Goal: Task Accomplishment & Management: Manage account settings

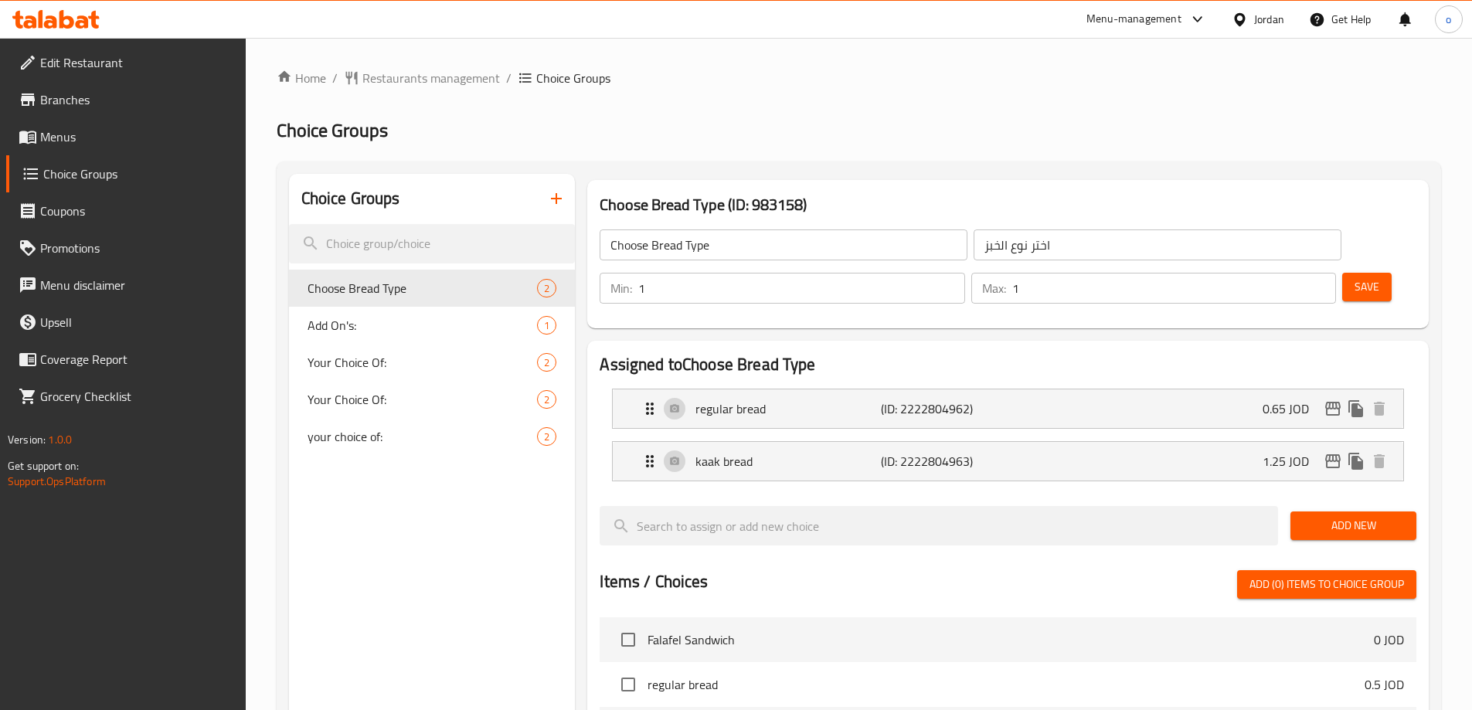
click at [1230, 14] on div "Jordan" at bounding box center [1258, 19] width 77 height 37
click at [1254, 23] on div "Jordan" at bounding box center [1269, 19] width 30 height 17
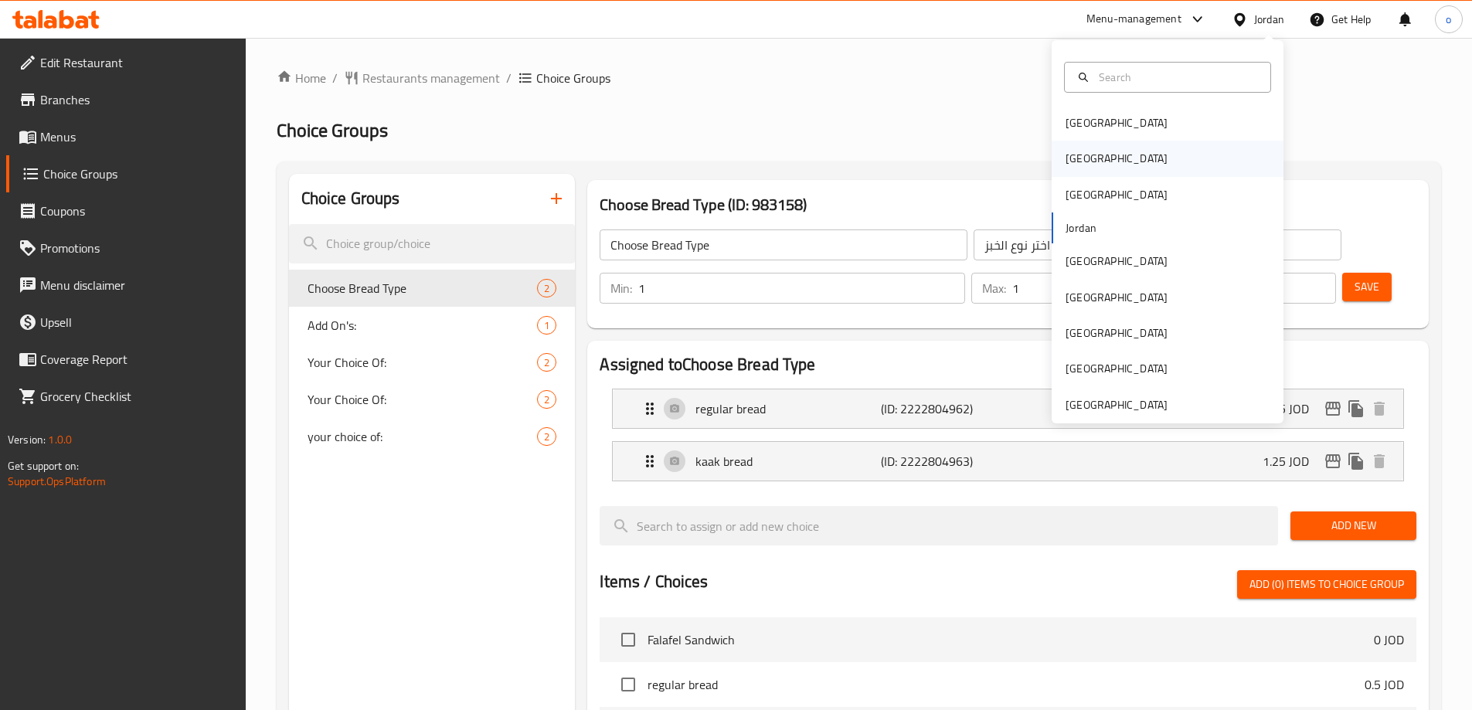
click at [1111, 160] on div "[GEOGRAPHIC_DATA]" at bounding box center [1168, 159] width 232 height 36
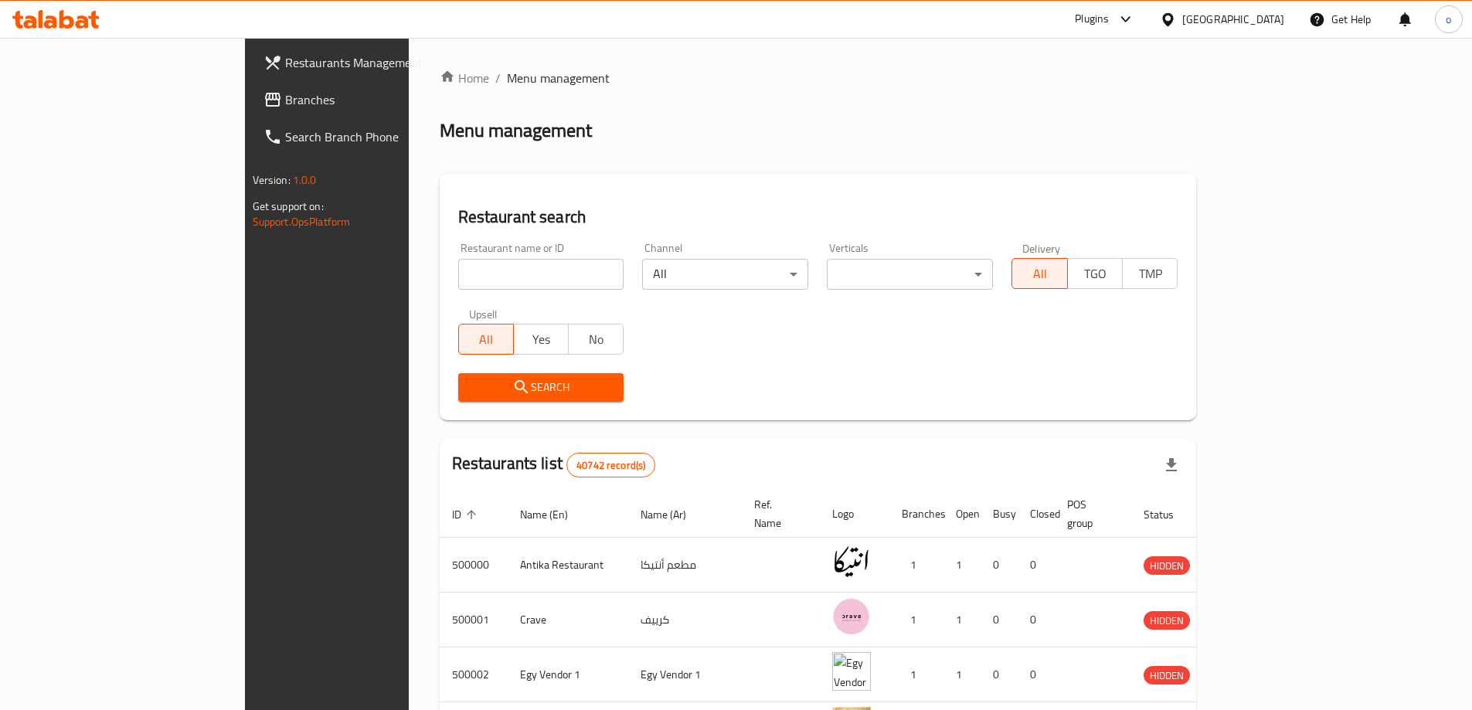
click at [285, 106] on span "Branches" at bounding box center [381, 99] width 193 height 19
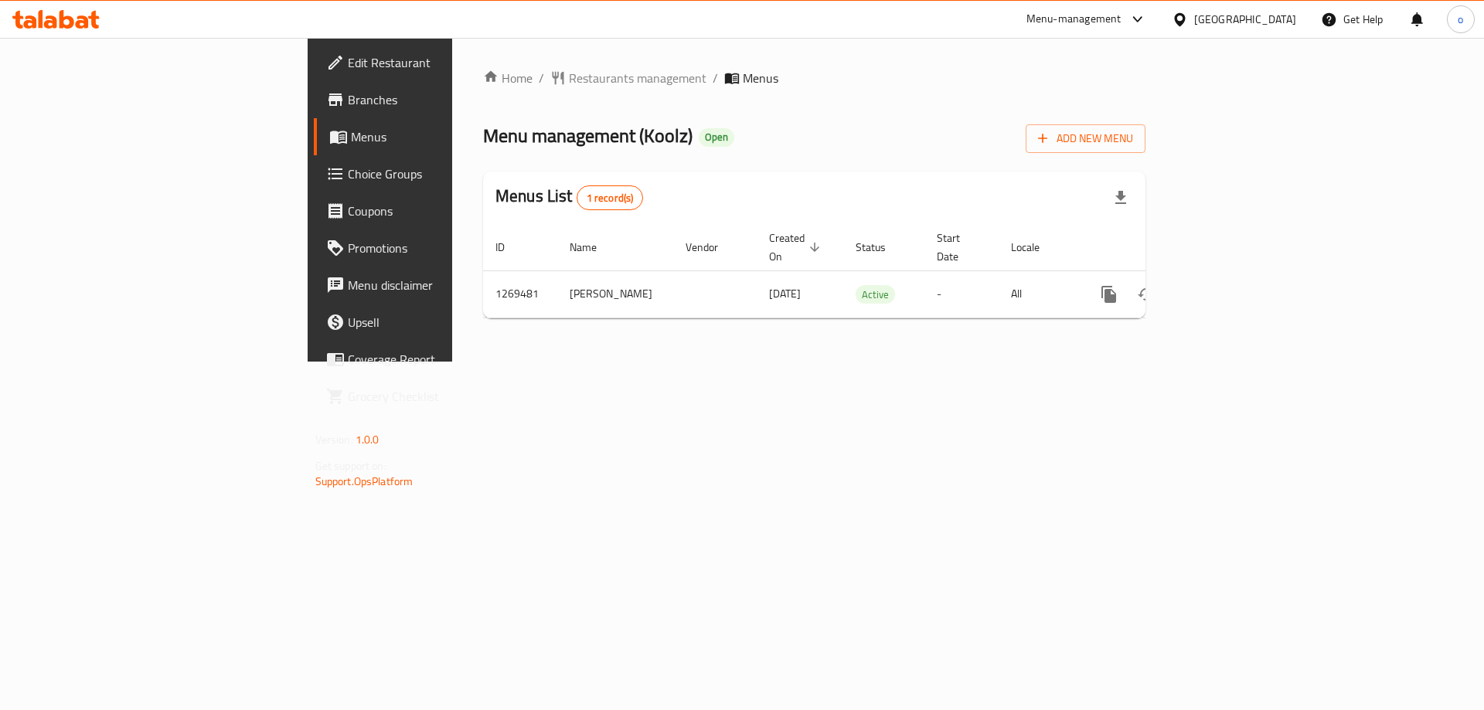
click at [348, 182] on span "Choice Groups" at bounding box center [446, 174] width 196 height 19
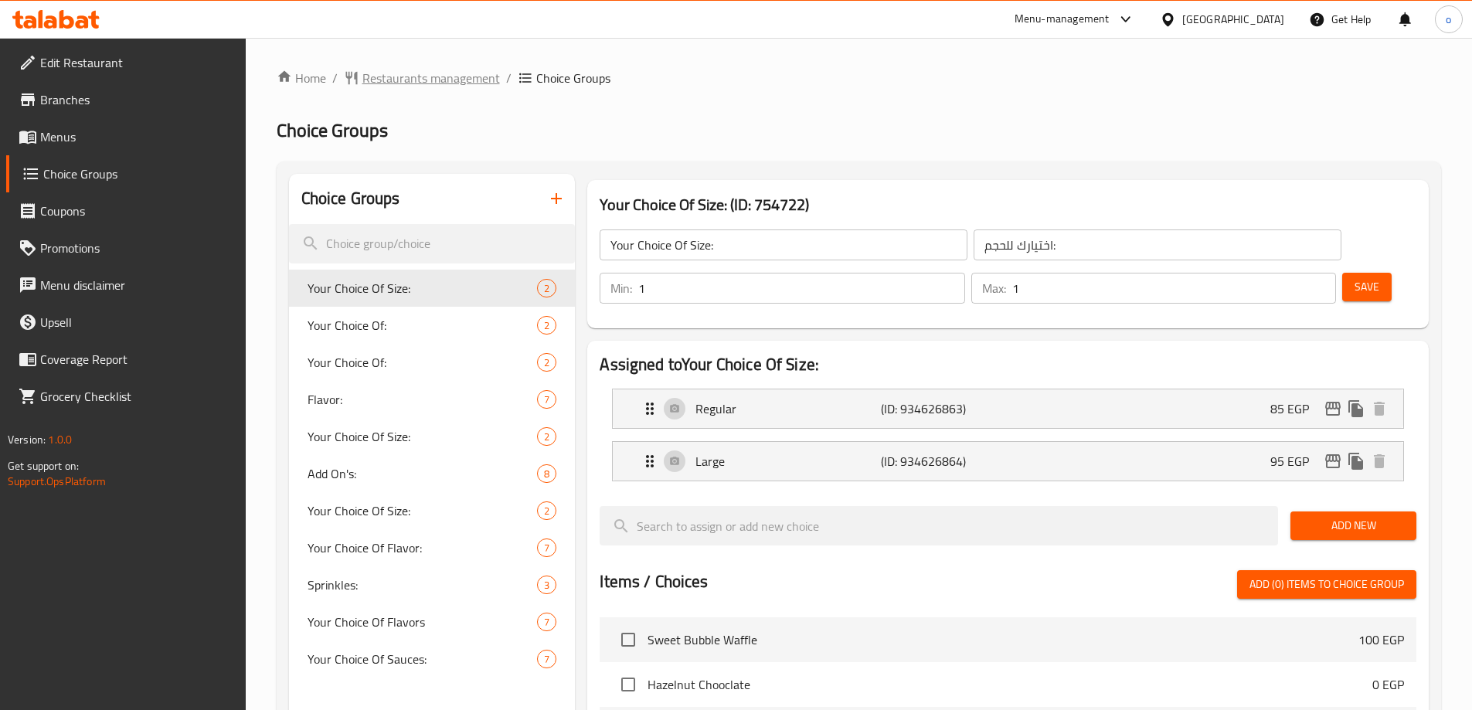
click at [411, 87] on span "Restaurants management" at bounding box center [432, 78] width 138 height 19
click at [662, 119] on h2 "Choice Groups" at bounding box center [859, 130] width 1165 height 25
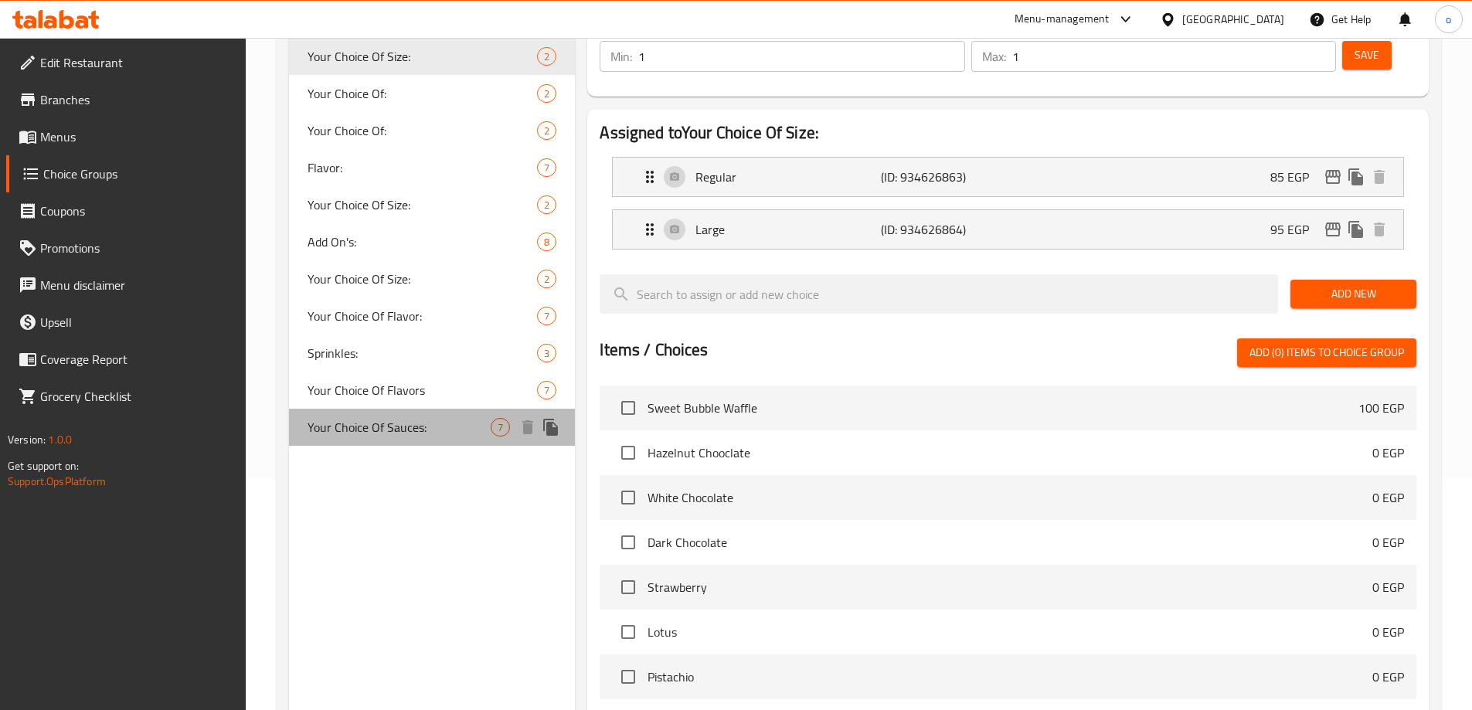
click at [456, 415] on div "Your Choice Of Sauces: 7" at bounding box center [432, 427] width 287 height 37
type input "Your Choice Of Sauces:"
type input "اختيارك من الصوصات:"
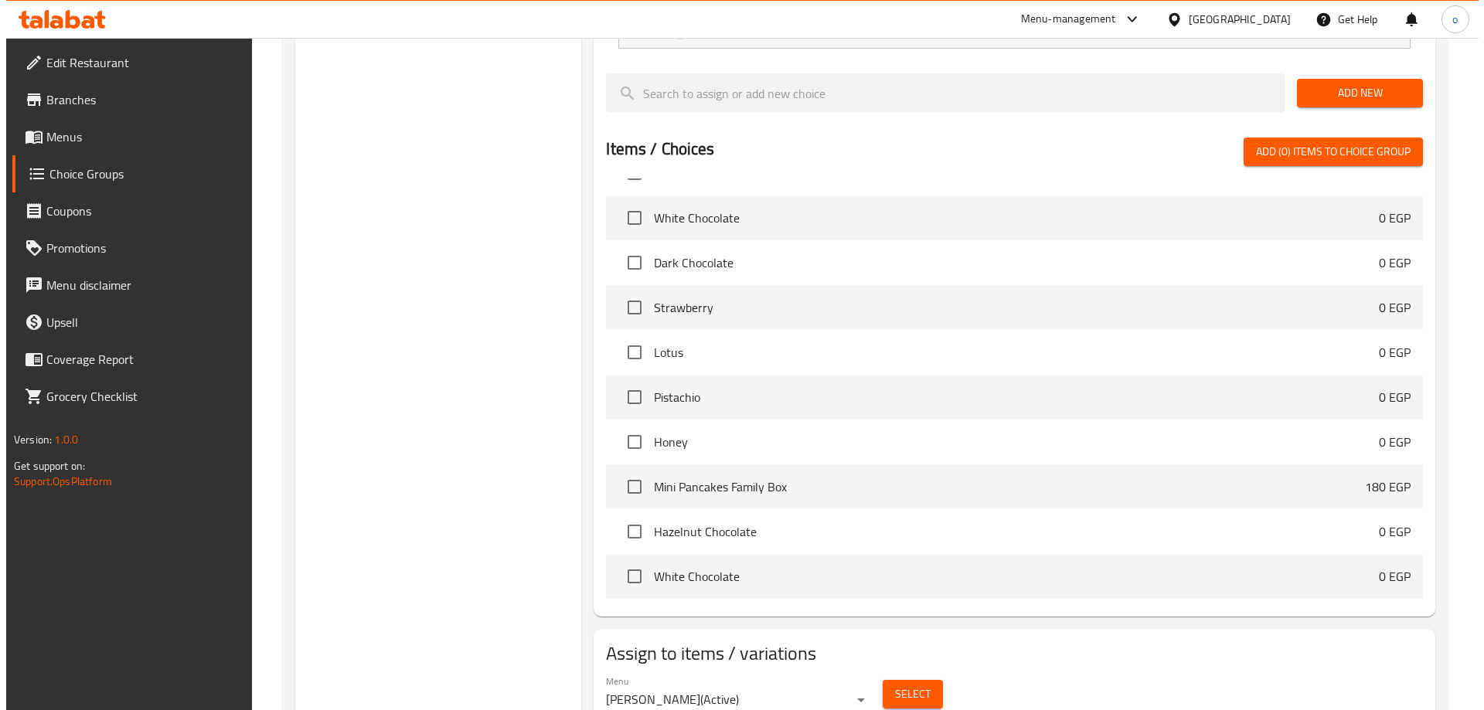
scroll to position [155, 0]
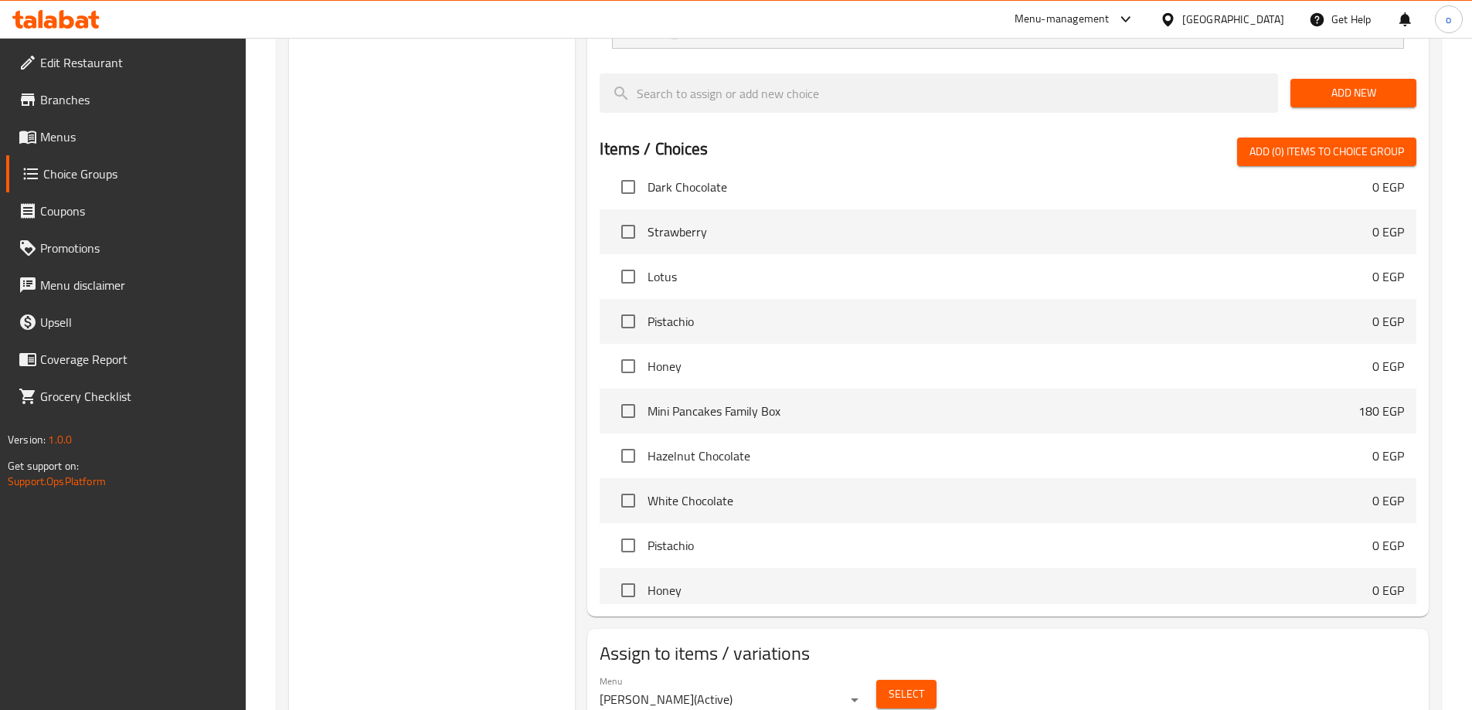
click at [898, 685] on span "Select" at bounding box center [907, 694] width 36 height 19
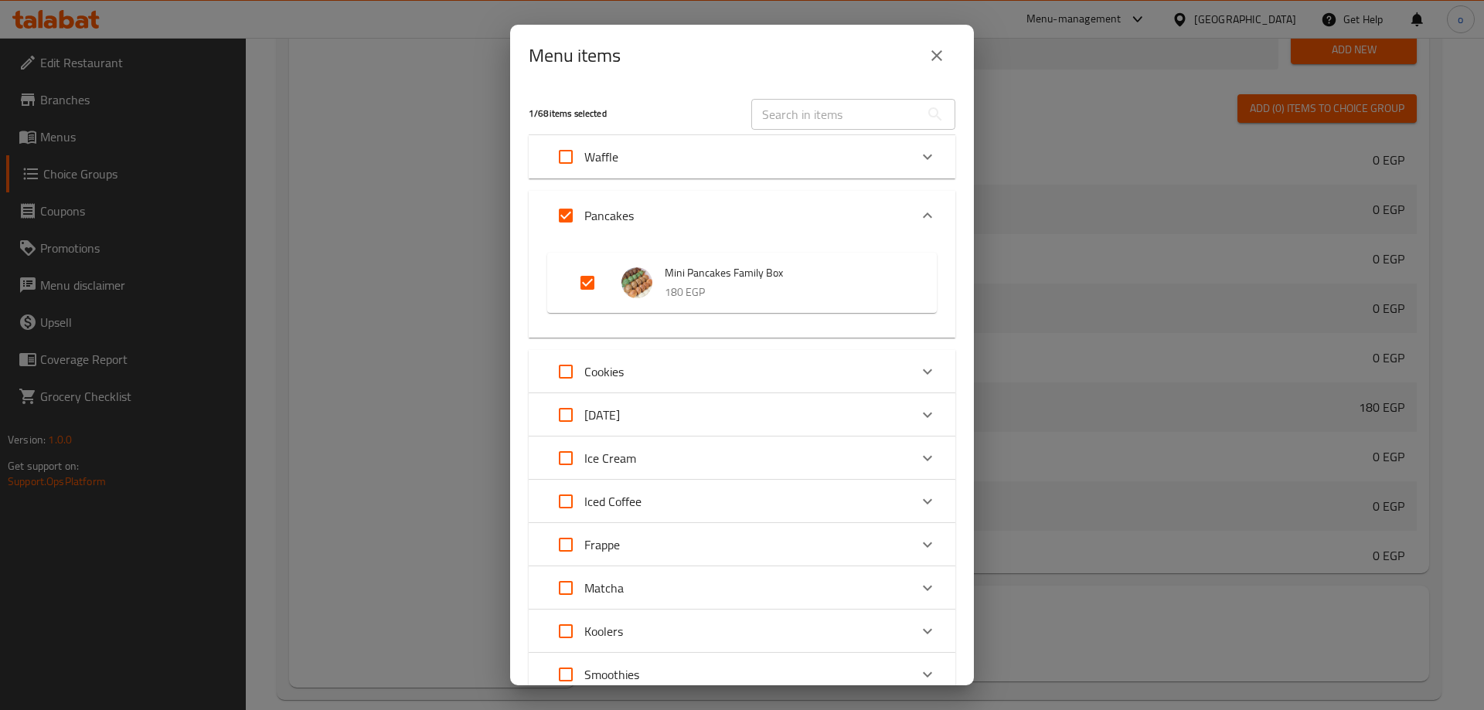
drag, startPoint x: 665, startPoint y: 274, endPoint x: 741, endPoint y: 276, distance: 76.5
click at [739, 277] on li "Mini Pancakes Family Box 180 EGP" at bounding box center [742, 283] width 352 height 54
drag, startPoint x: 741, startPoint y: 276, endPoint x: 791, endPoint y: 267, distance: 50.2
click at [747, 274] on span "Mini Pancakes Family Box" at bounding box center [785, 273] width 241 height 19
drag, startPoint x: 792, startPoint y: 267, endPoint x: 600, endPoint y: 267, distance: 192.5
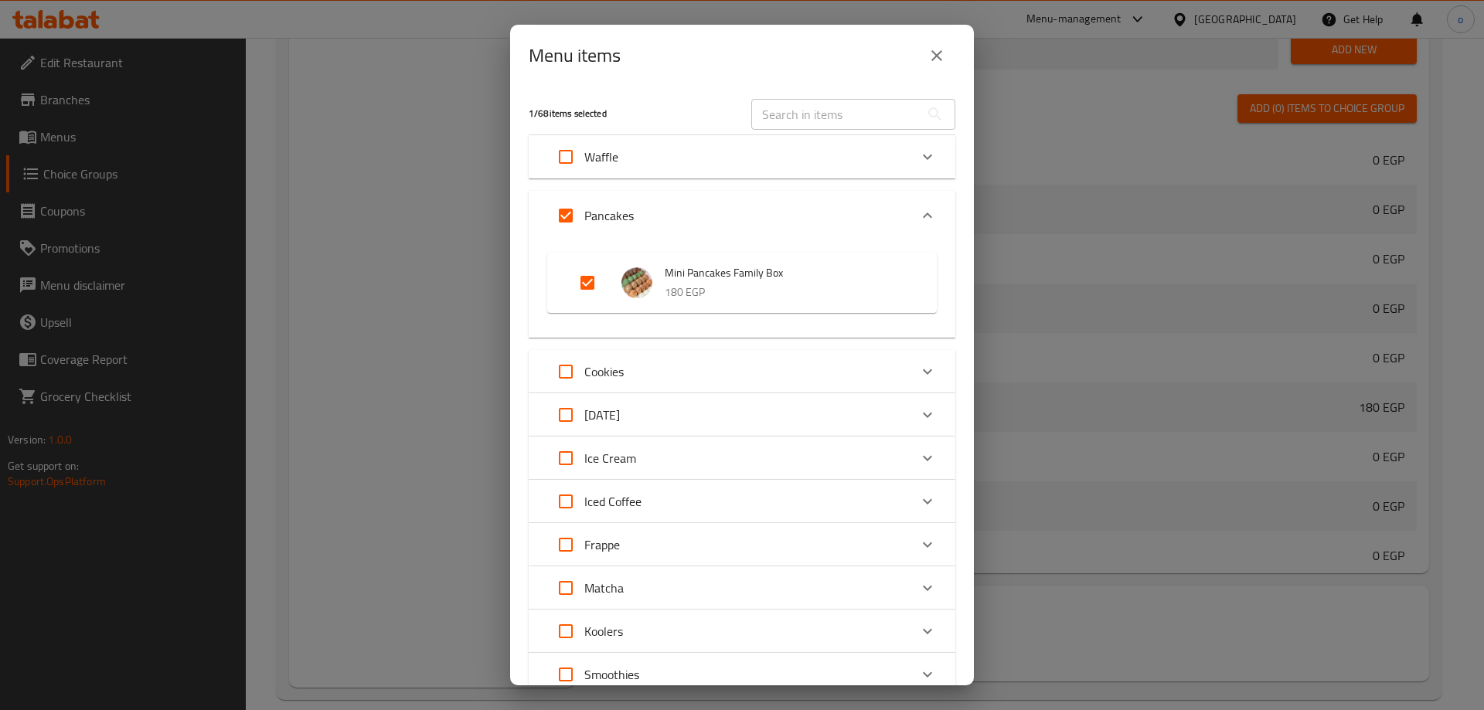
click at [600, 267] on li "Mini Pancakes Family Box 180 EGP" at bounding box center [742, 283] width 352 height 54
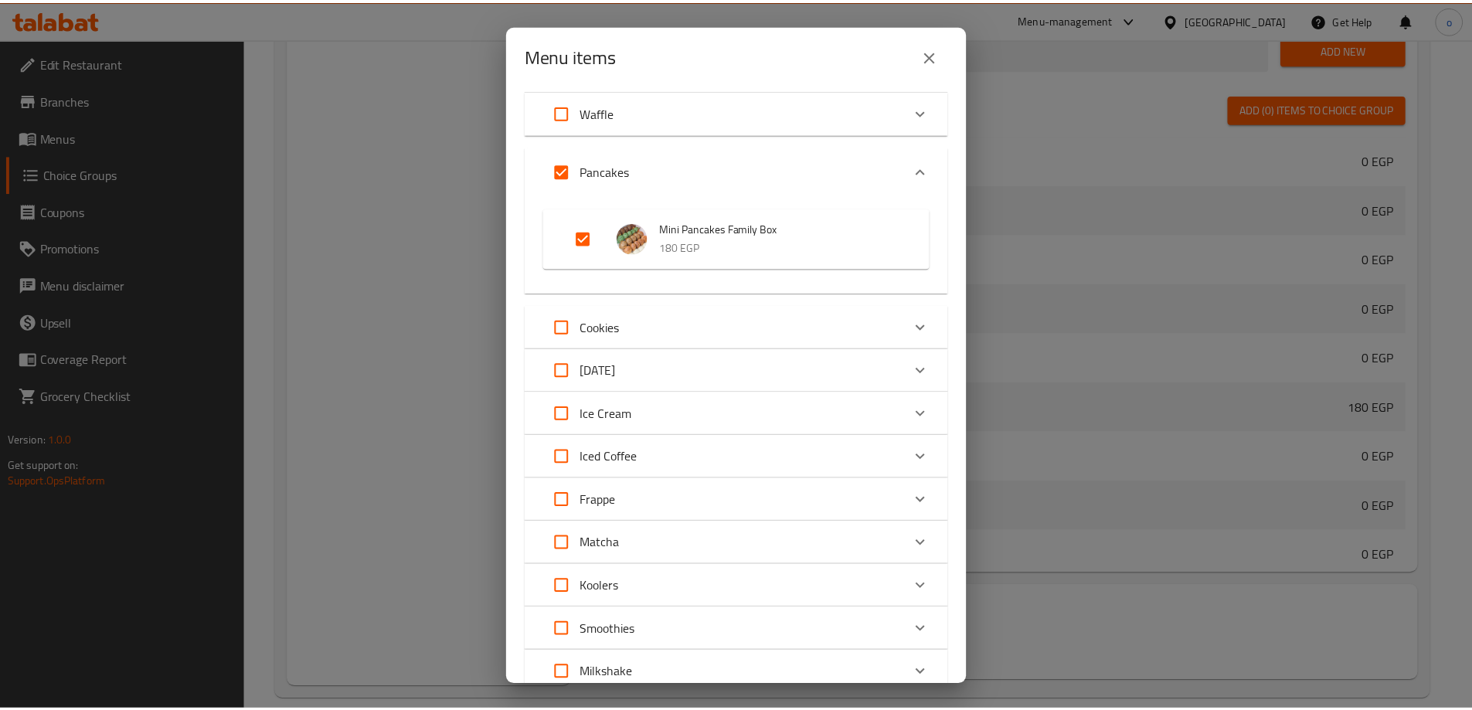
scroll to position [0, 0]
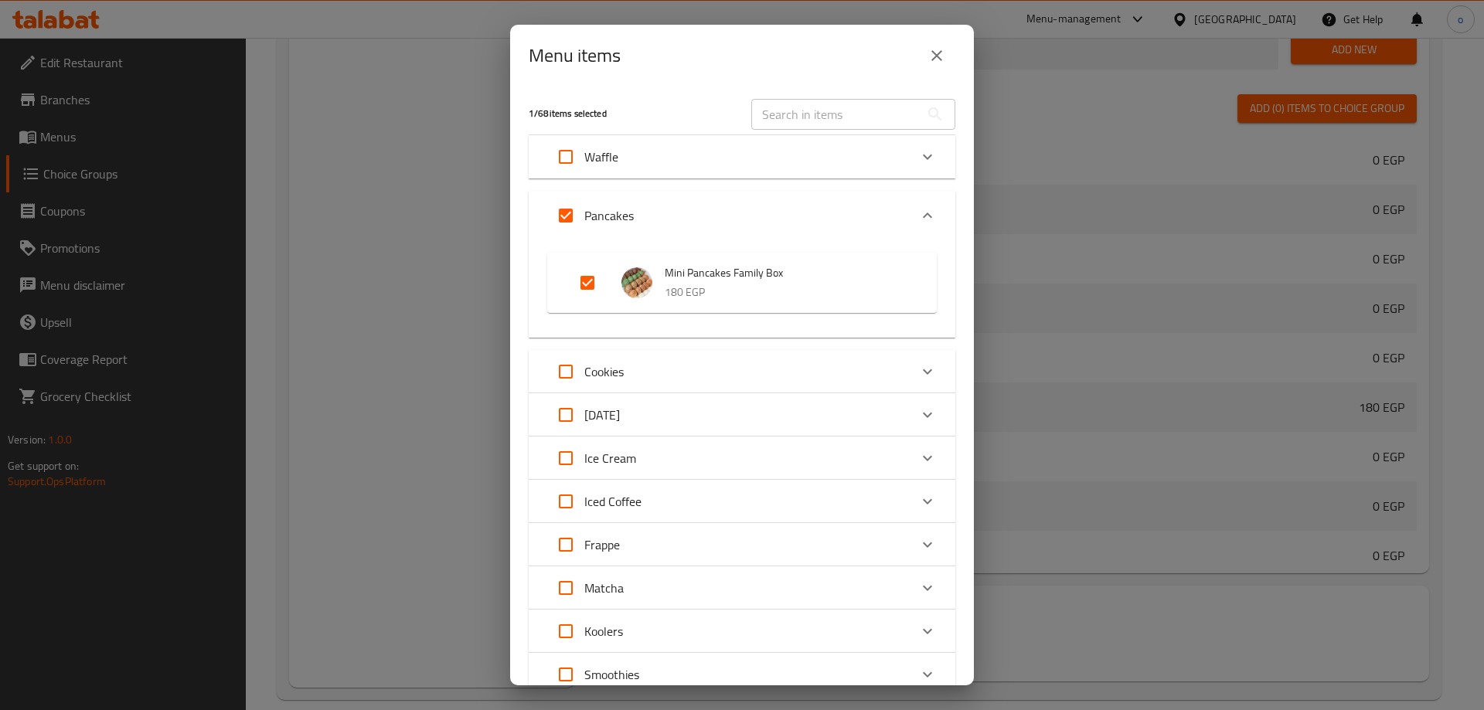
click at [402, 311] on div "Menu items 1 / 68 items selected ​ Waffle Sweet Bubble Waffle 100 EGP Pancakes …" at bounding box center [742, 355] width 1484 height 710
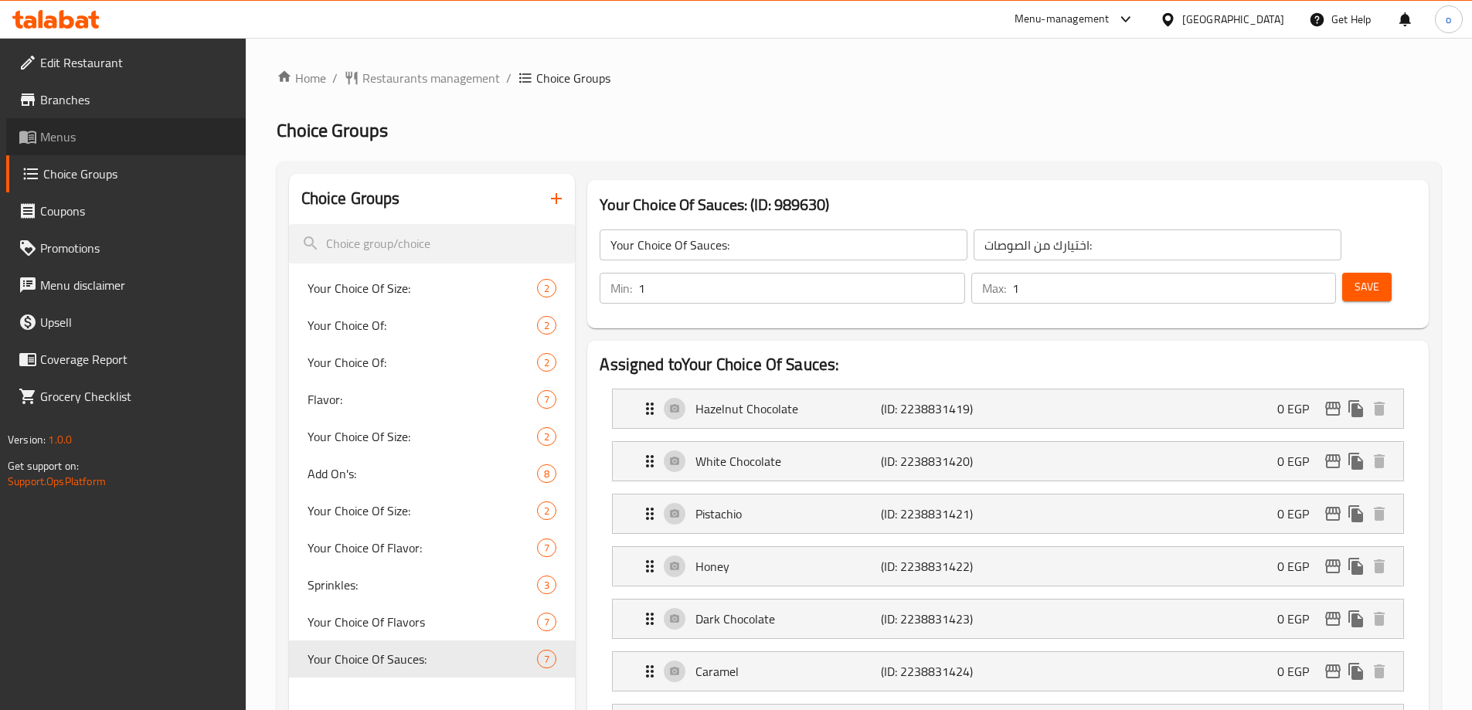
click at [94, 139] on span "Menus" at bounding box center [136, 137] width 193 height 19
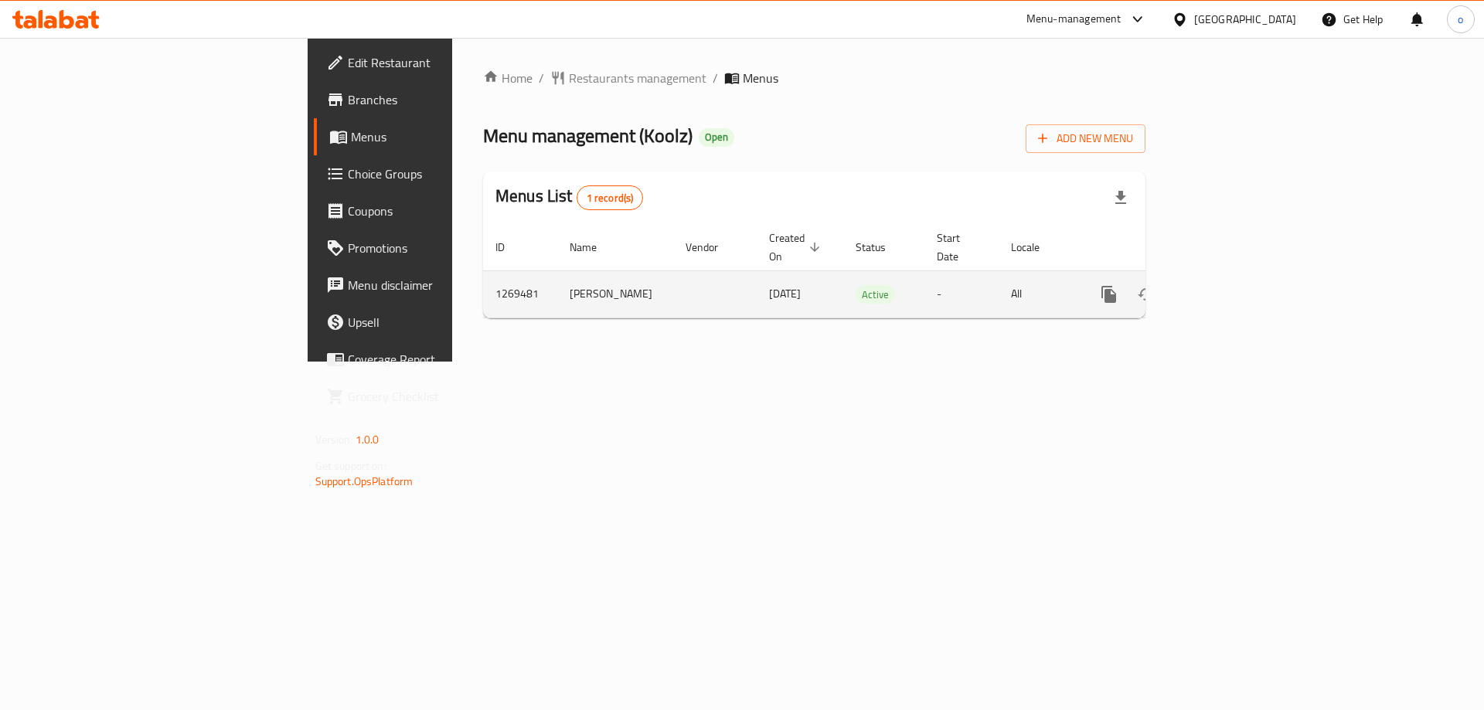
click at [1230, 285] on icon "enhanced table" at bounding box center [1220, 294] width 19 height 19
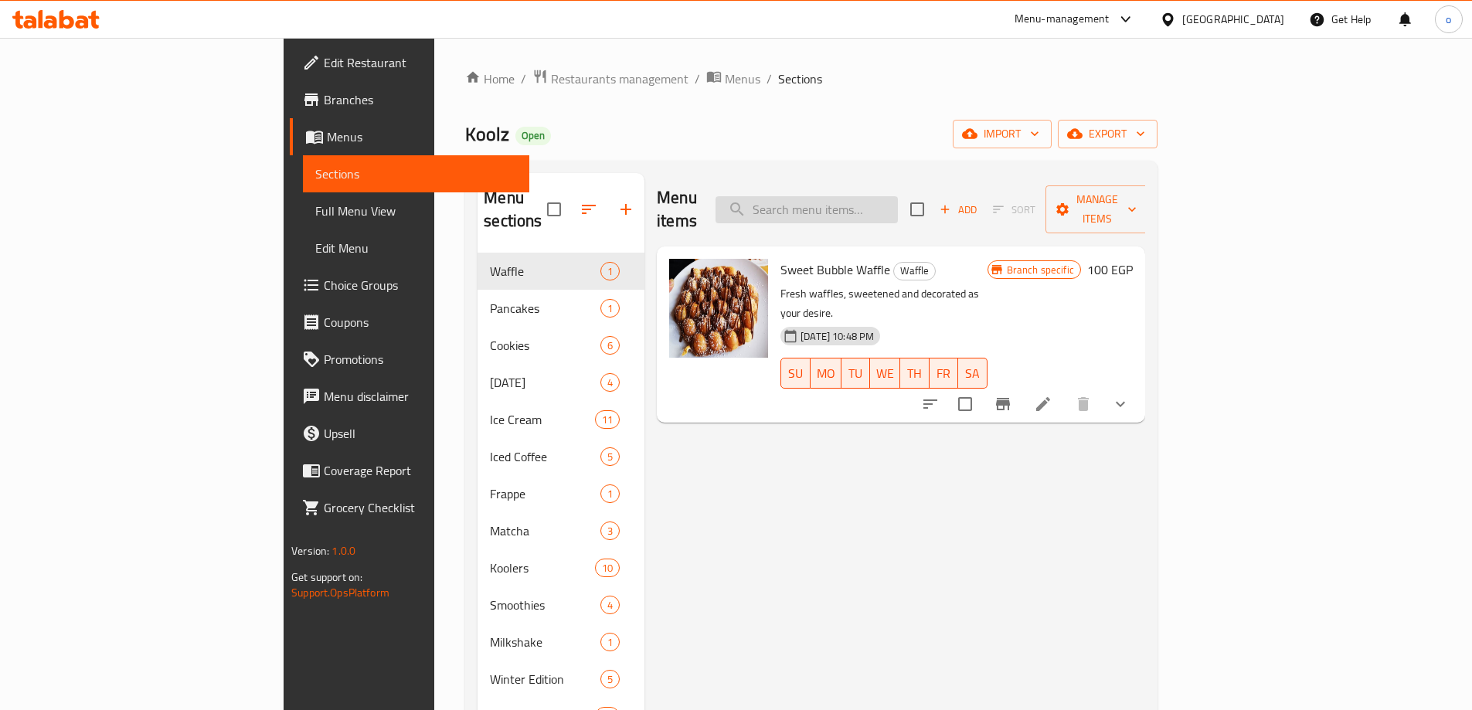
click at [898, 196] on input "search" at bounding box center [807, 209] width 182 height 27
type input "family box"
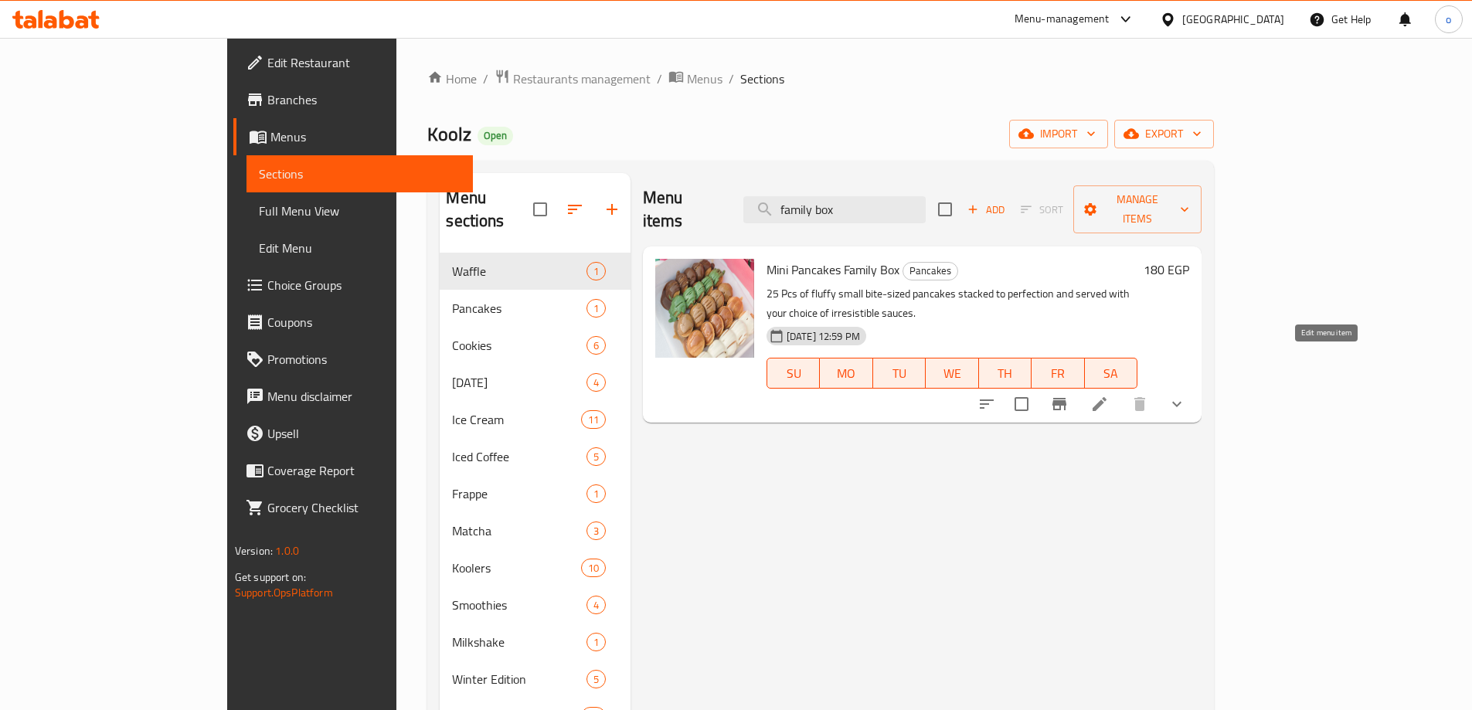
click at [1107, 397] on icon at bounding box center [1100, 404] width 14 height 14
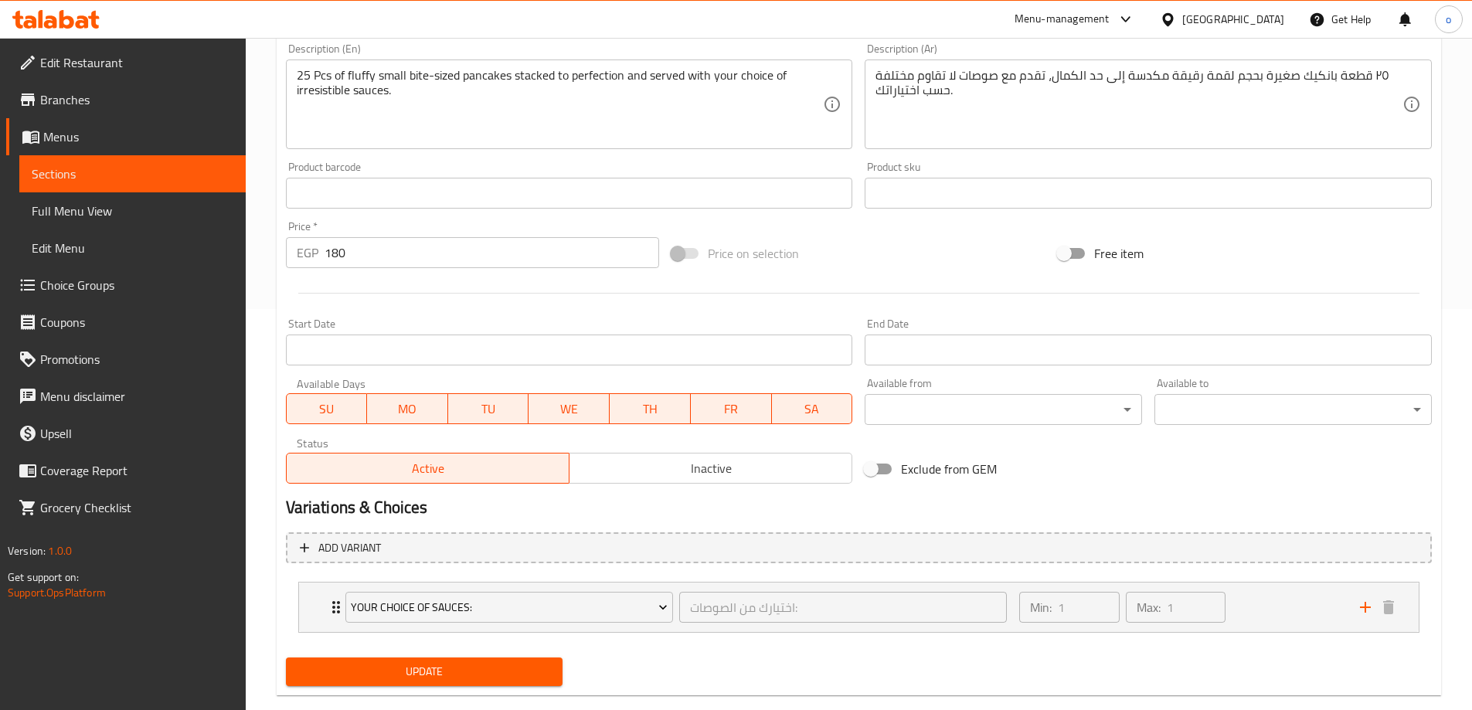
scroll to position [430, 0]
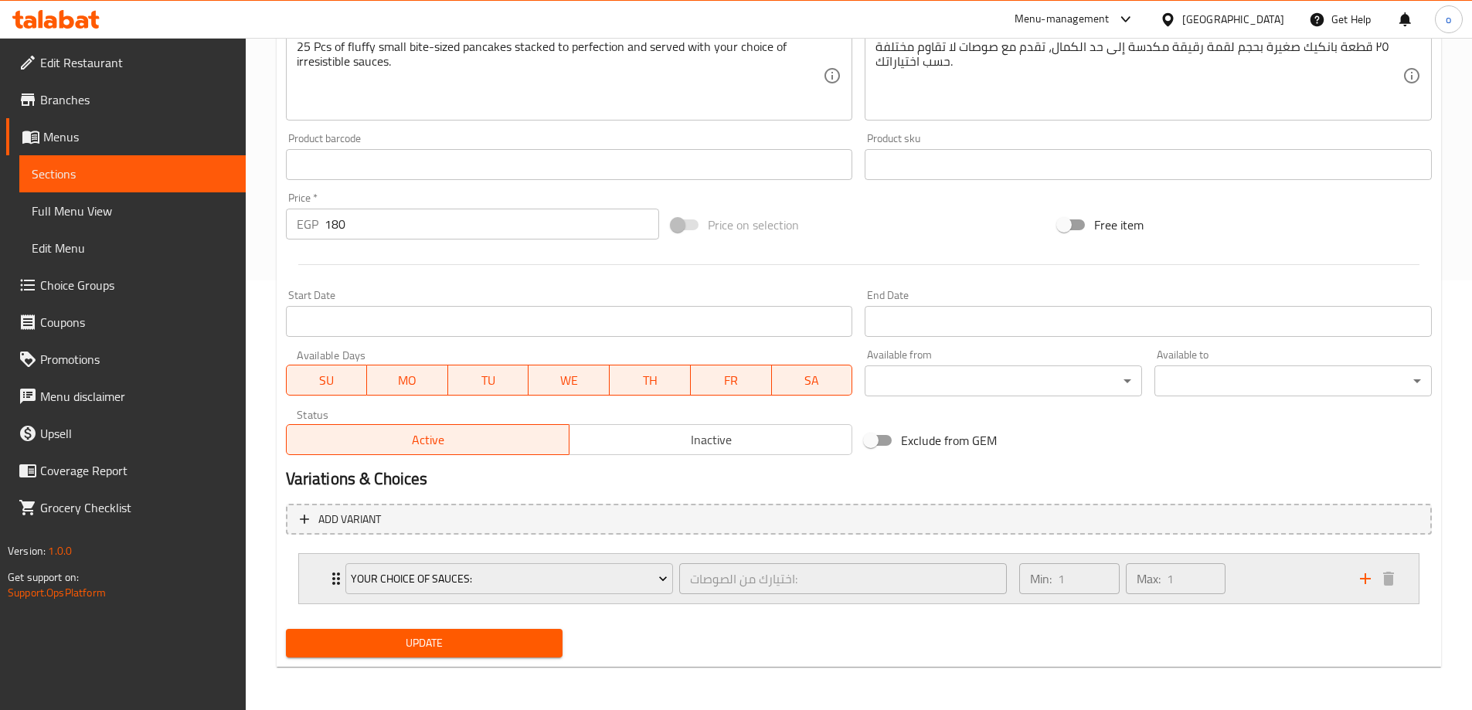
click at [1231, 588] on div "Min: 1 ​ Max: 1 ​" at bounding box center [1122, 578] width 219 height 43
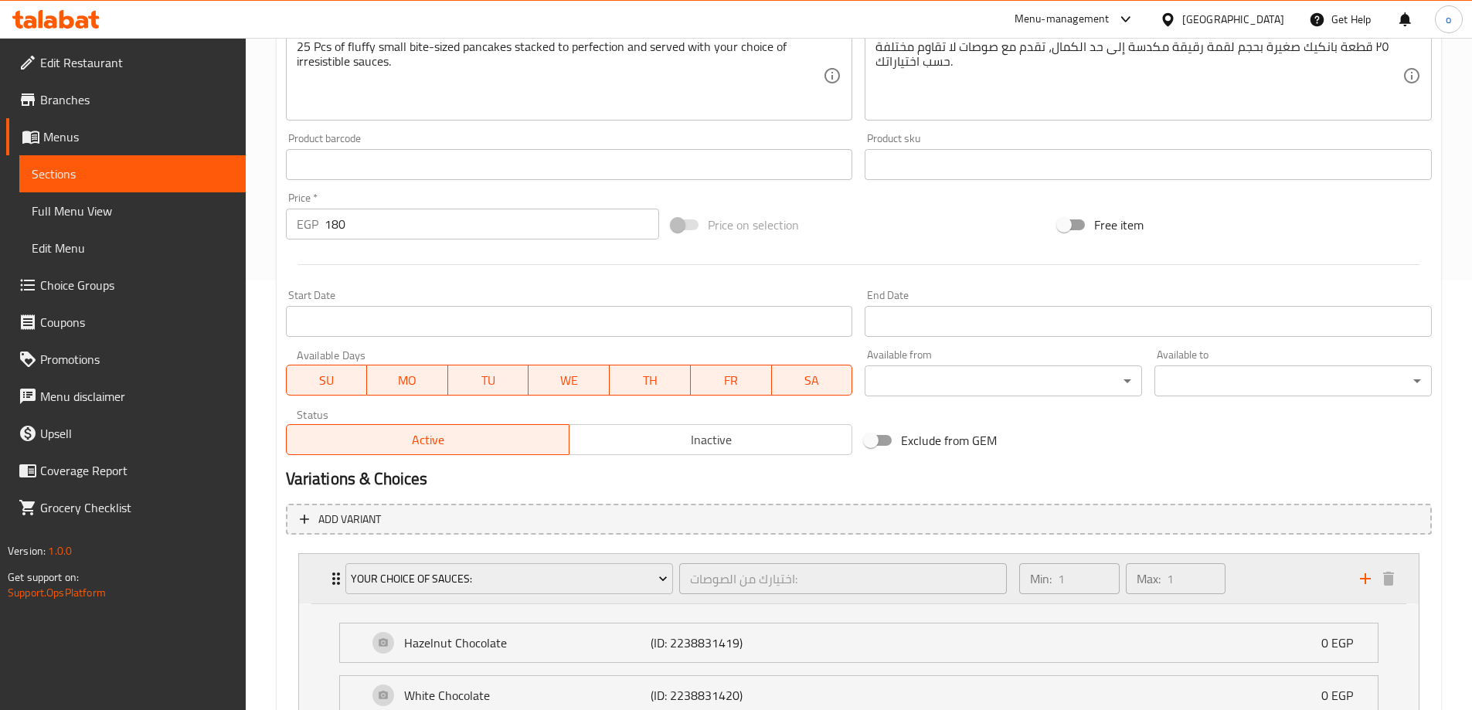
click at [1244, 584] on div "Min: 1 ​ Max: 1 ​" at bounding box center [1180, 578] width 340 height 49
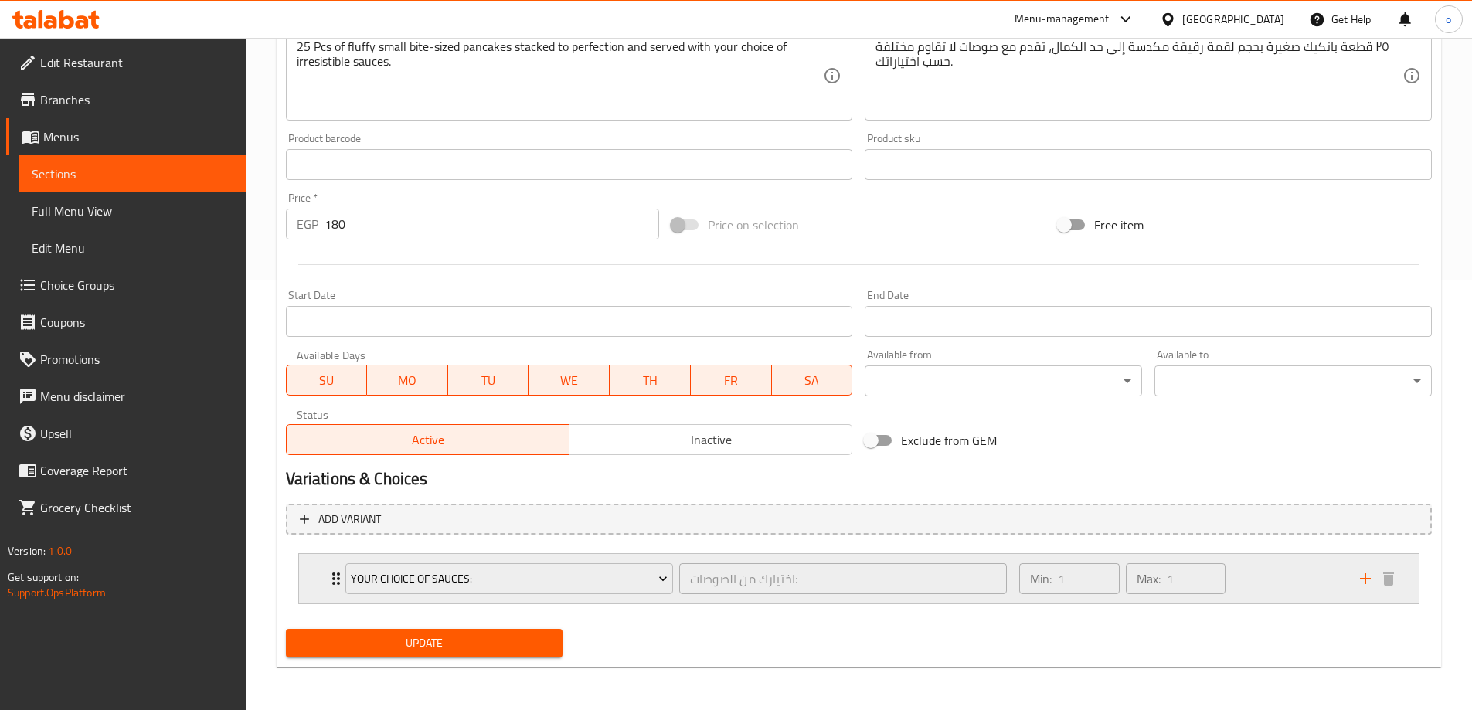
click at [1251, 578] on div "Min: 1 ​ Max: 1 ​" at bounding box center [1180, 578] width 340 height 49
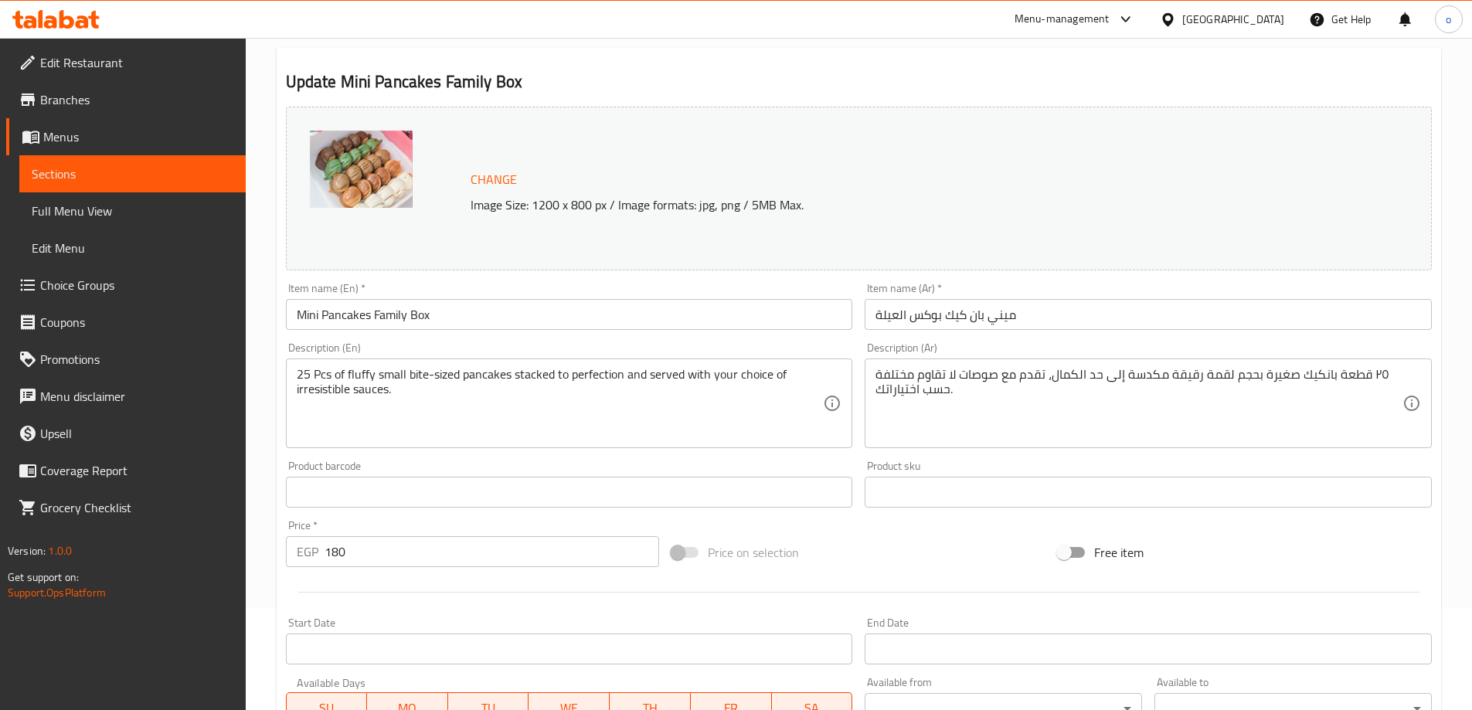
scroll to position [0, 0]
